Goal: Information Seeking & Learning: Learn about a topic

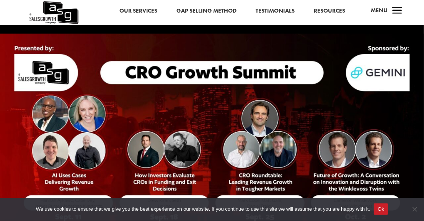
click at [395, 10] on span "a" at bounding box center [397, 10] width 15 height 15
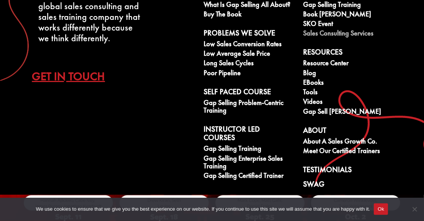
scroll to position [49, 0]
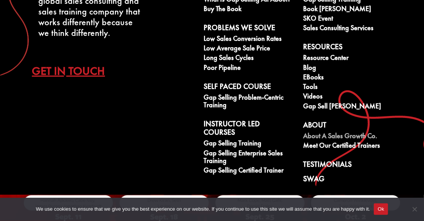
click at [342, 133] on link "About A Sales Growth Co." at bounding box center [348, 137] width 91 height 10
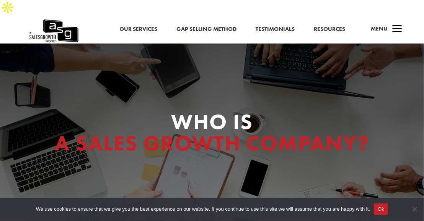
click at [399, 22] on span "a" at bounding box center [397, 29] width 15 height 15
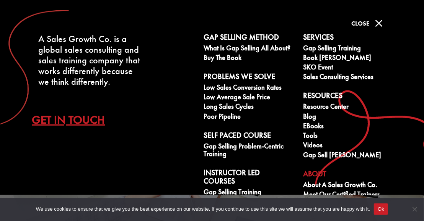
scroll to position [49, 0]
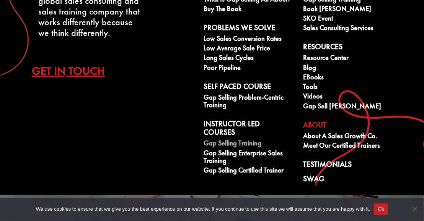
click at [223, 143] on link "Gap Selling Training" at bounding box center [248, 145] width 91 height 10
